Goal: Consume media (video, audio)

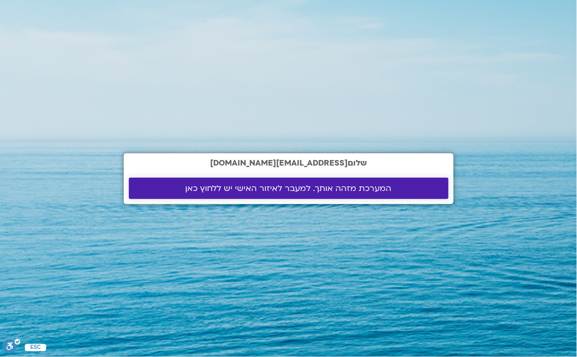
click at [263, 190] on span "המערכת מזהה אותך. למעבר לאיזור האישי יש ללחוץ כאן" at bounding box center [289, 188] width 206 height 9
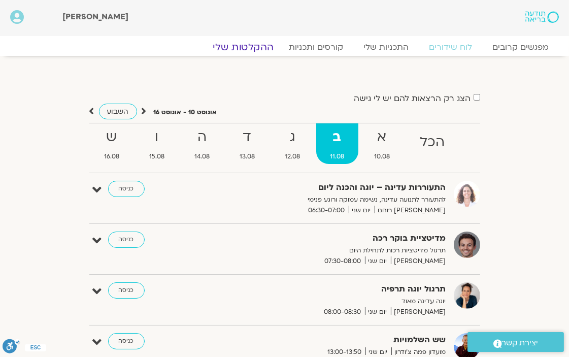
click at [265, 46] on link "ההקלטות שלי" at bounding box center [243, 47] width 85 height 12
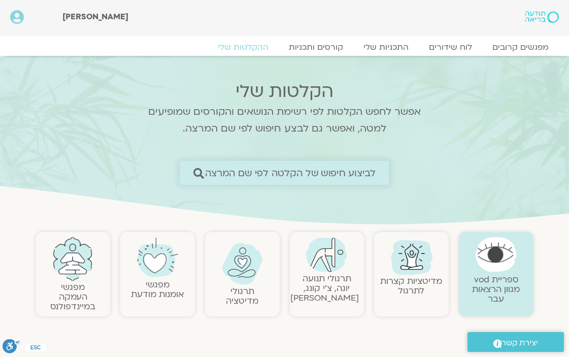
click at [227, 171] on span "לביצוע חיפוש של הקלטה לפי שם המרצה" at bounding box center [290, 173] width 171 height 11
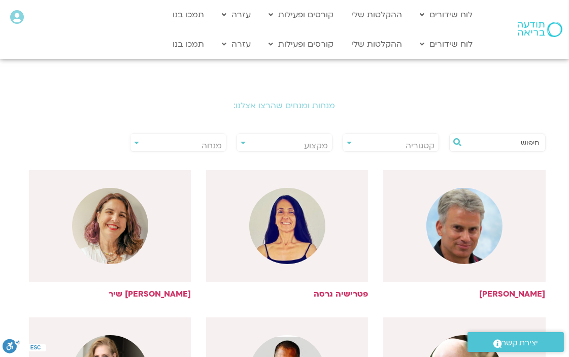
scroll to position [169, 0]
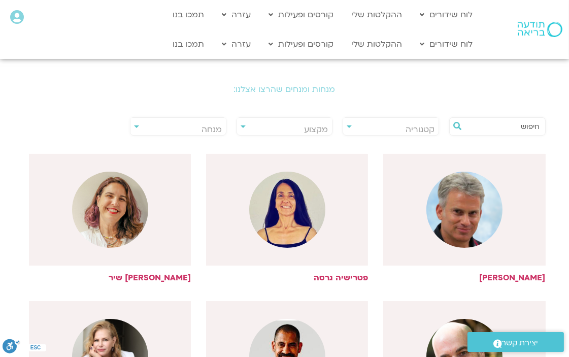
click at [211, 127] on span "מנחה" at bounding box center [212, 129] width 20 height 11
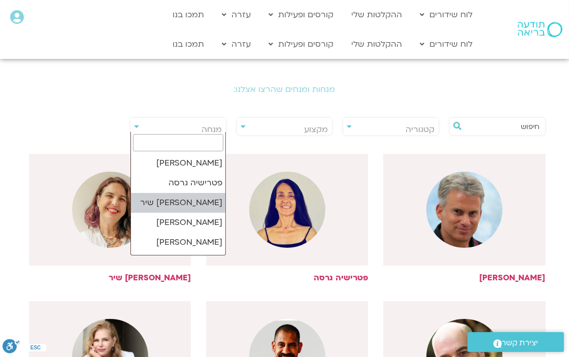
select select "******"
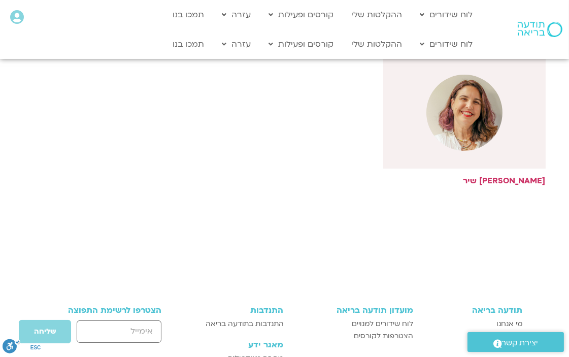
scroll to position [113, 0]
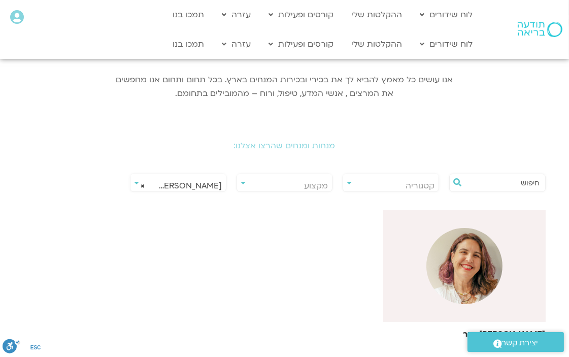
click at [465, 255] on img at bounding box center [465, 266] width 76 height 76
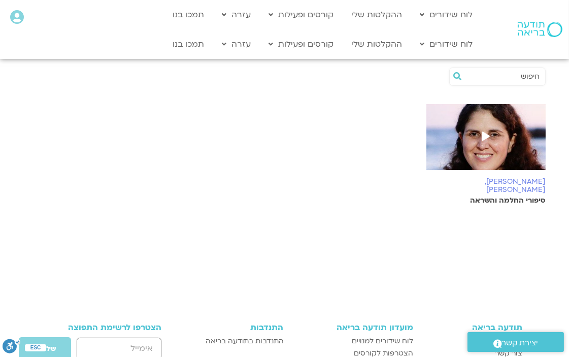
scroll to position [225, 0]
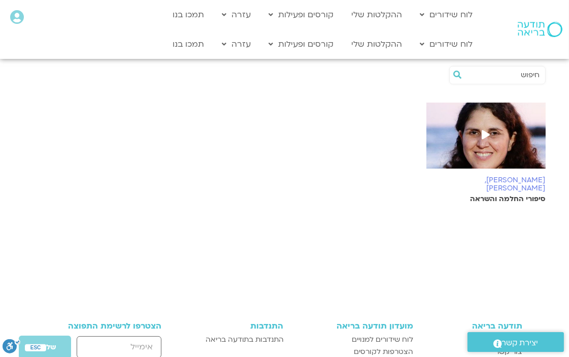
click at [494, 141] on span at bounding box center [486, 135] width 18 height 18
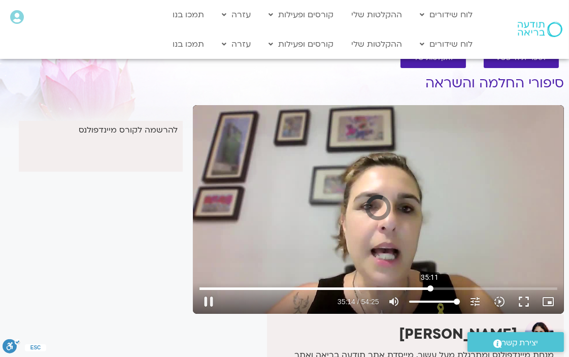
drag, startPoint x: 289, startPoint y: 290, endPoint x: 430, endPoint y: 296, distance: 140.8
click at [430, 291] on input "Seek" at bounding box center [378, 288] width 357 height 6
drag, startPoint x: 429, startPoint y: 288, endPoint x: 450, endPoint y: 288, distance: 20.8
click at [450, 288] on input "Seek" at bounding box center [378, 288] width 357 height 6
type input "2298.170338"
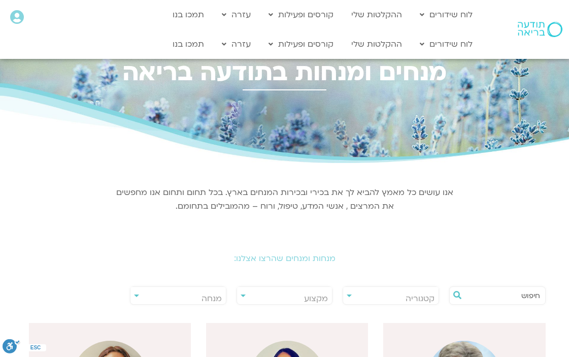
select select "******"
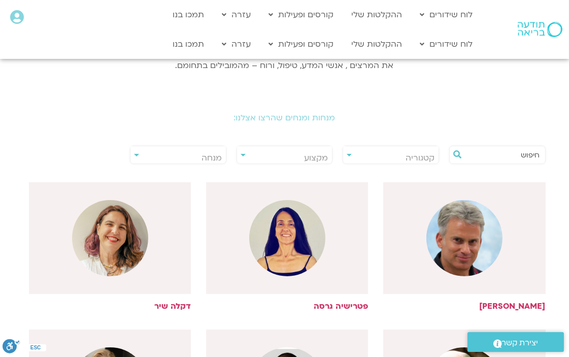
scroll to position [113, 0]
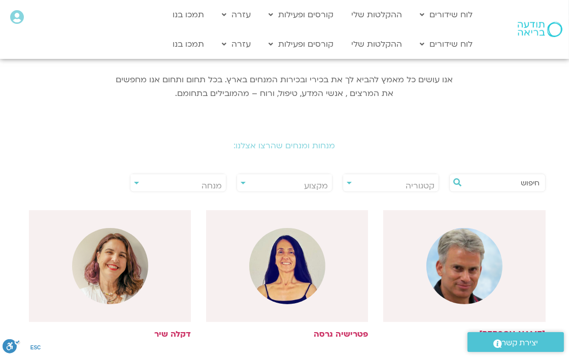
click at [214, 187] on span "מנחה" at bounding box center [212, 185] width 20 height 11
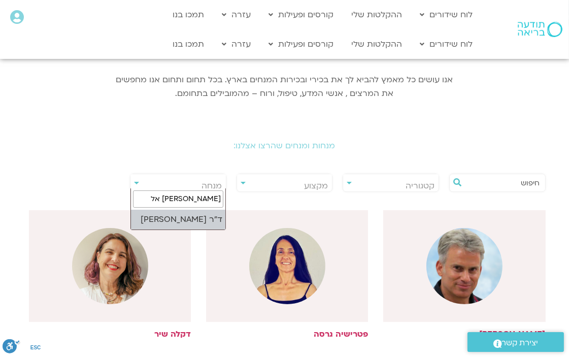
type input "נועה אל"
select select "****"
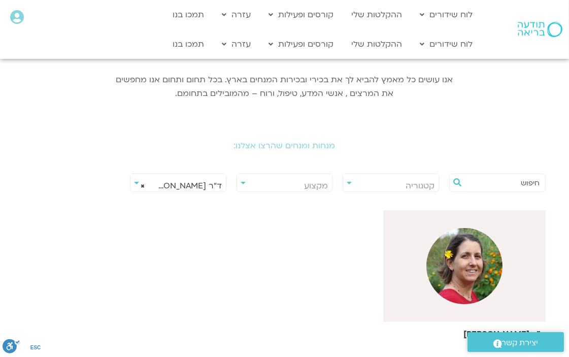
click at [475, 271] on img at bounding box center [465, 266] width 76 height 76
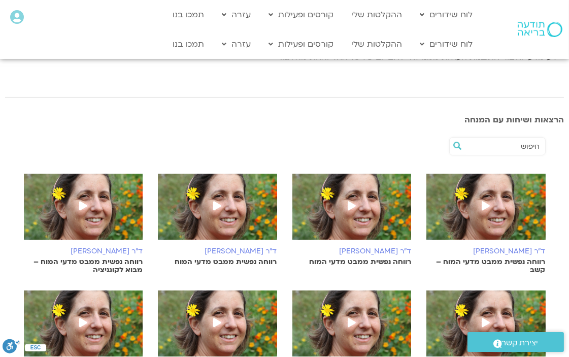
scroll to position [169, 0]
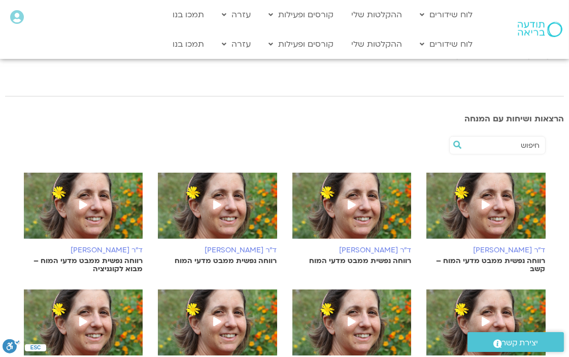
click at [253, 213] on img at bounding box center [217, 211] width 119 height 76
